Goal: Information Seeking & Learning: Find specific fact

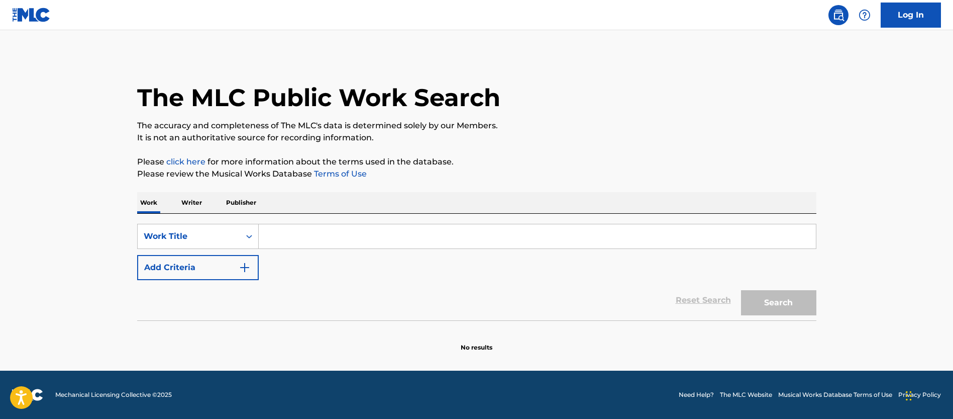
click at [307, 232] on input "Search Form" at bounding box center [537, 236] width 557 height 24
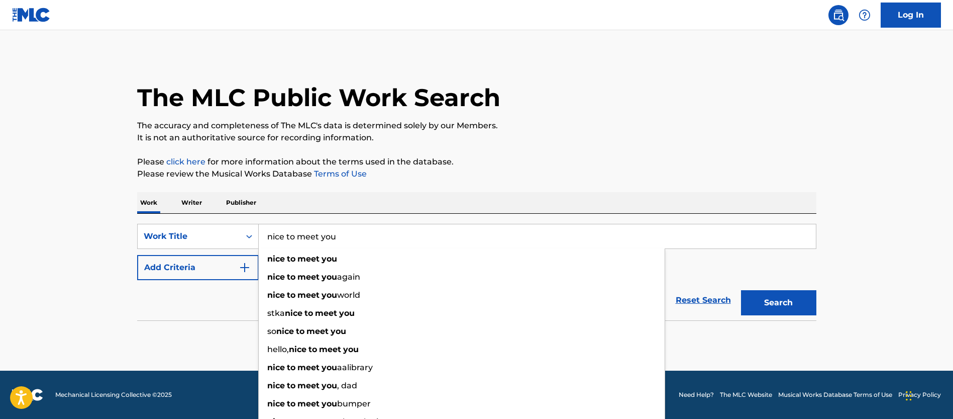
type input "nice to meet you"
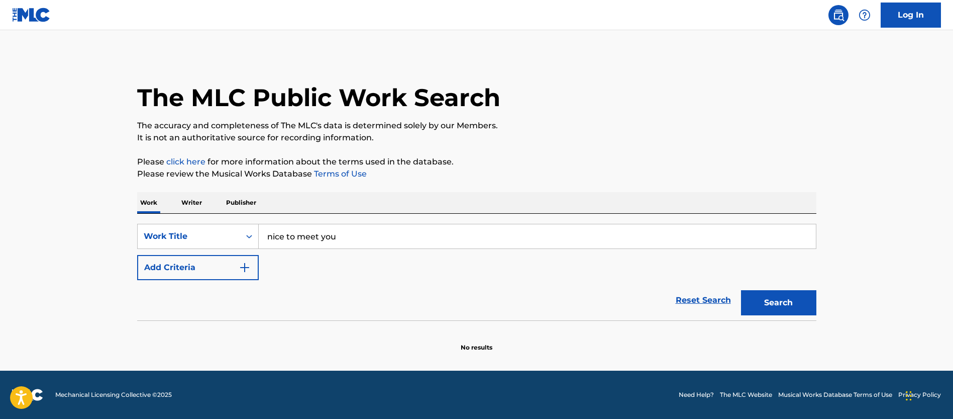
click at [480, 151] on div "The MLC Public Work Search The accuracy and completeness of The MLC's data is d…" at bounding box center [477, 203] width 704 height 297
click at [252, 269] on button "Add Criteria" at bounding box center [198, 267] width 122 height 25
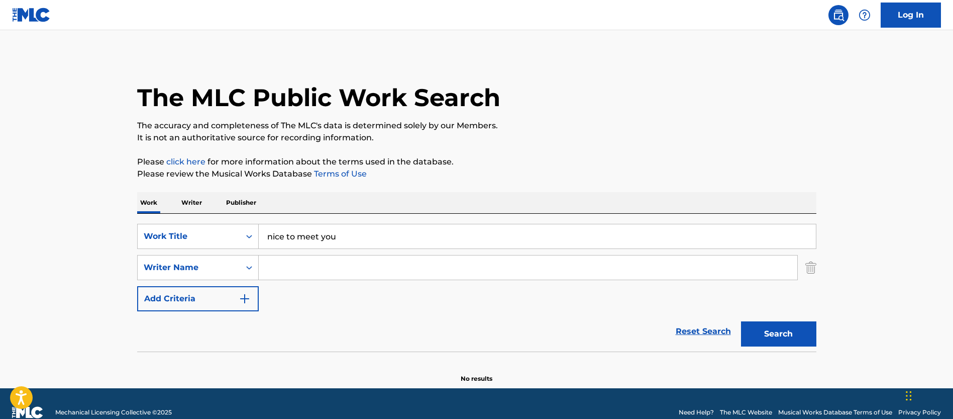
click at [400, 269] on input "Search Form" at bounding box center [528, 267] width 539 height 24
paste input "[PERSON_NAME]"
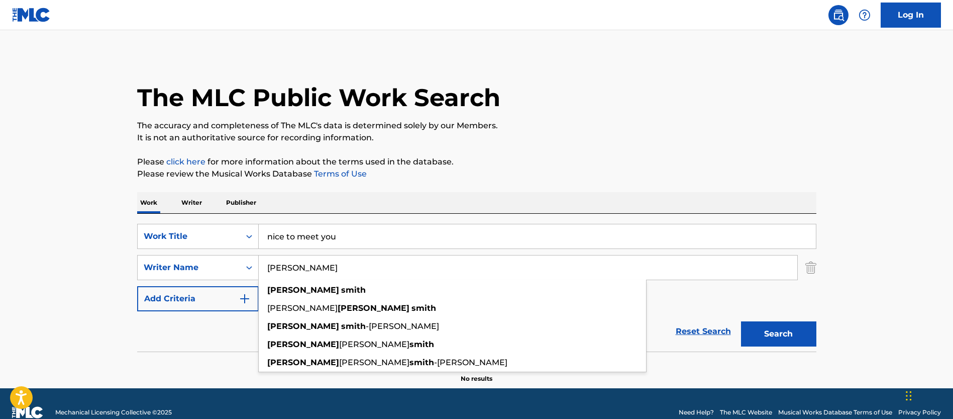
type input "[PERSON_NAME]"
click at [764, 332] on button "Search" at bounding box center [778, 333] width 75 height 25
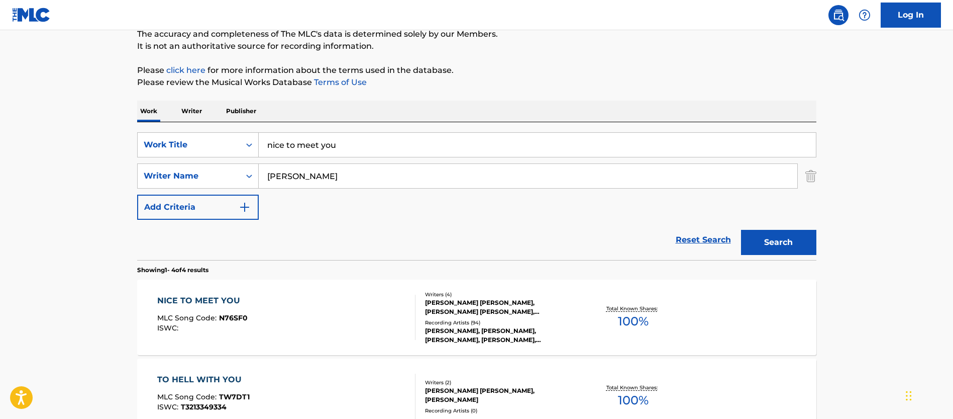
scroll to position [102, 0]
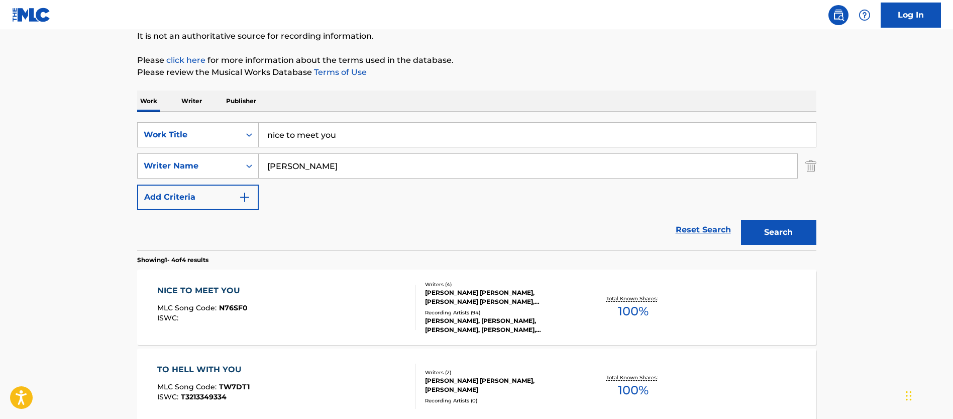
click at [332, 291] on div "NICE TO MEET YOU MLC Song Code : N76SF0 ISWC :" at bounding box center [286, 306] width 258 height 45
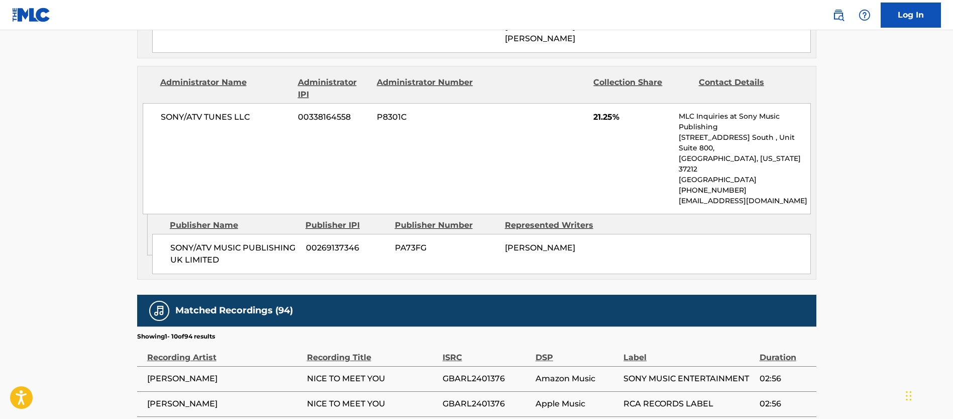
scroll to position [1491, 0]
